Goal: Find specific page/section: Find specific page/section

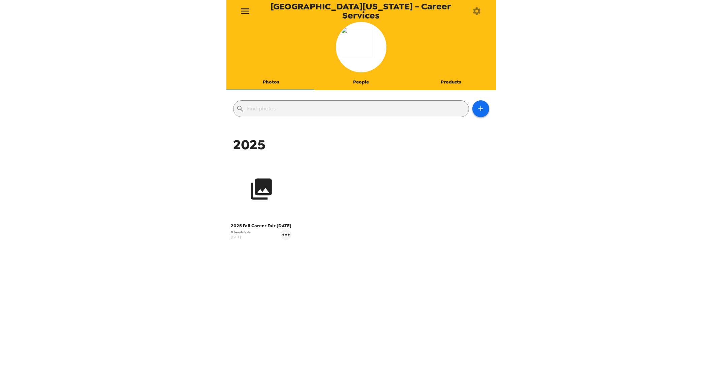
click at [241, 174] on button "button" at bounding box center [261, 189] width 61 height 61
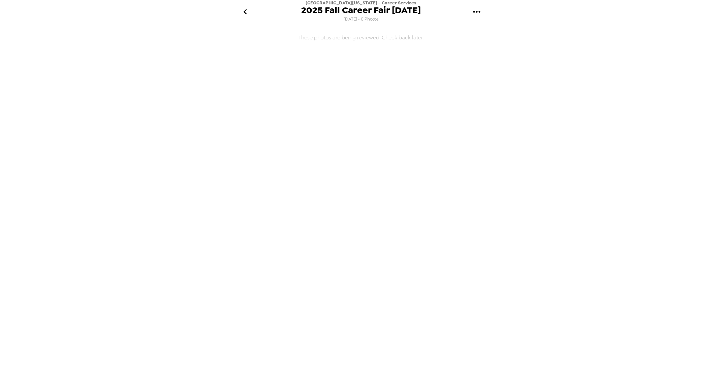
click at [246, 13] on icon "go back" at bounding box center [245, 11] width 11 height 11
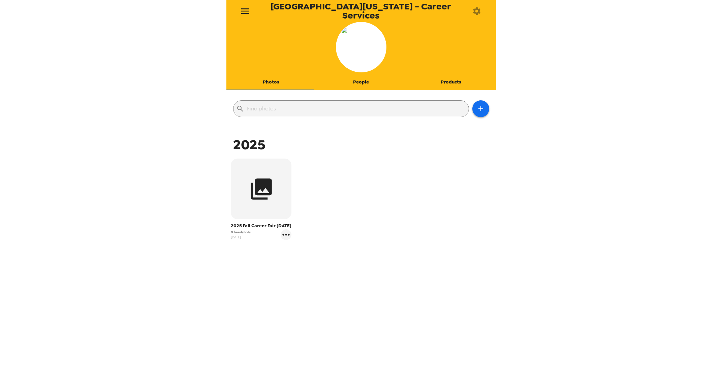
click at [360, 78] on button "People" at bounding box center [361, 82] width 90 height 16
